Goal: Navigation & Orientation: Find specific page/section

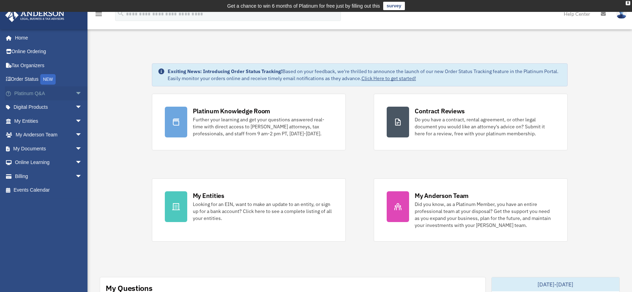
click at [35, 93] on link "Platinum Q&A arrow_drop_down" at bounding box center [49, 93] width 88 height 14
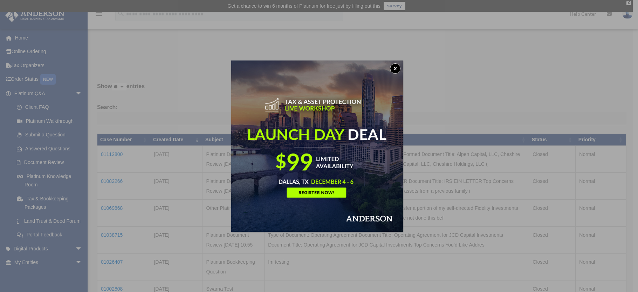
click at [397, 70] on button "x" at bounding box center [395, 68] width 11 height 11
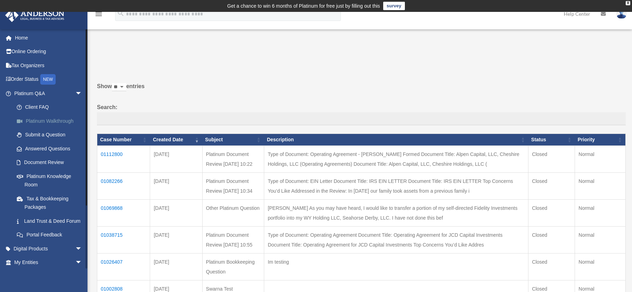
click at [39, 120] on link "Platinum Walkthrough" at bounding box center [51, 121] width 83 height 14
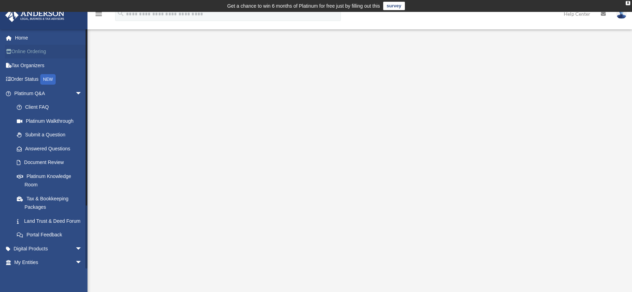
click at [44, 48] on link "Online Ordering" at bounding box center [49, 52] width 88 height 14
